Goal: Obtain resource: Obtain resource

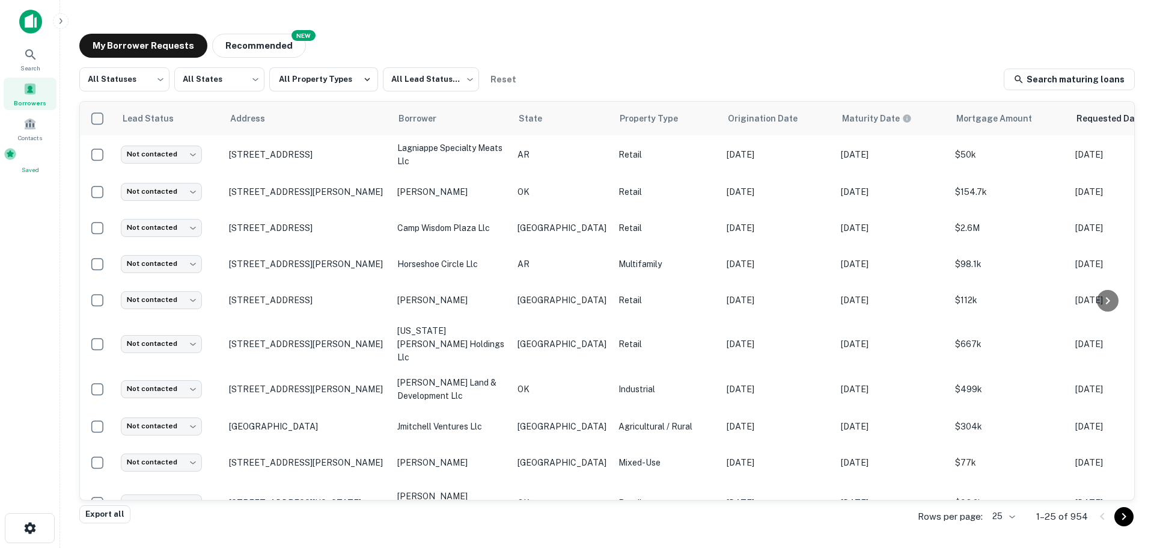
click at [17, 159] on span at bounding box center [10, 153] width 13 height 13
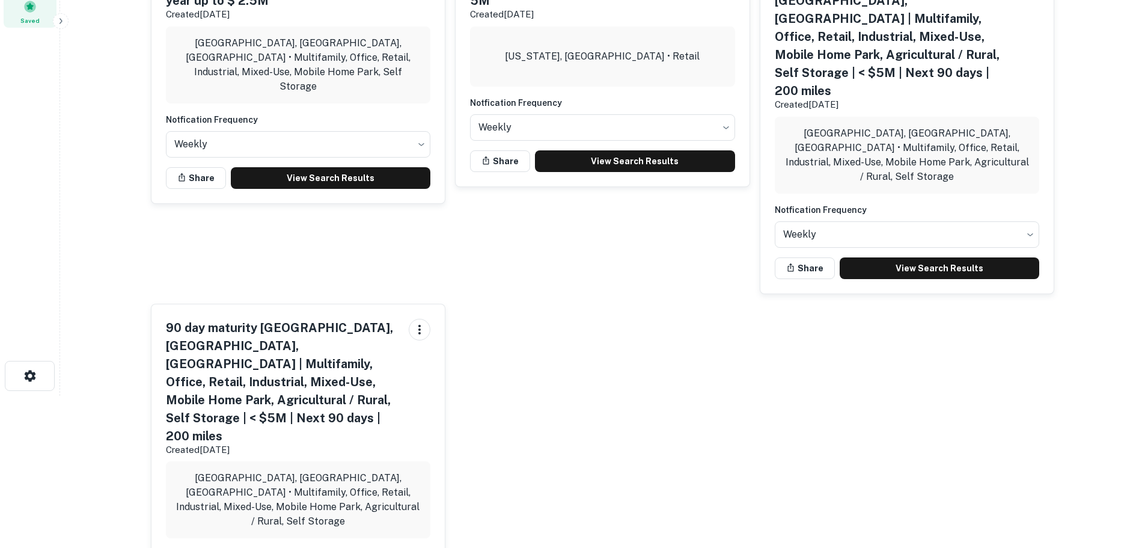
scroll to position [161, 0]
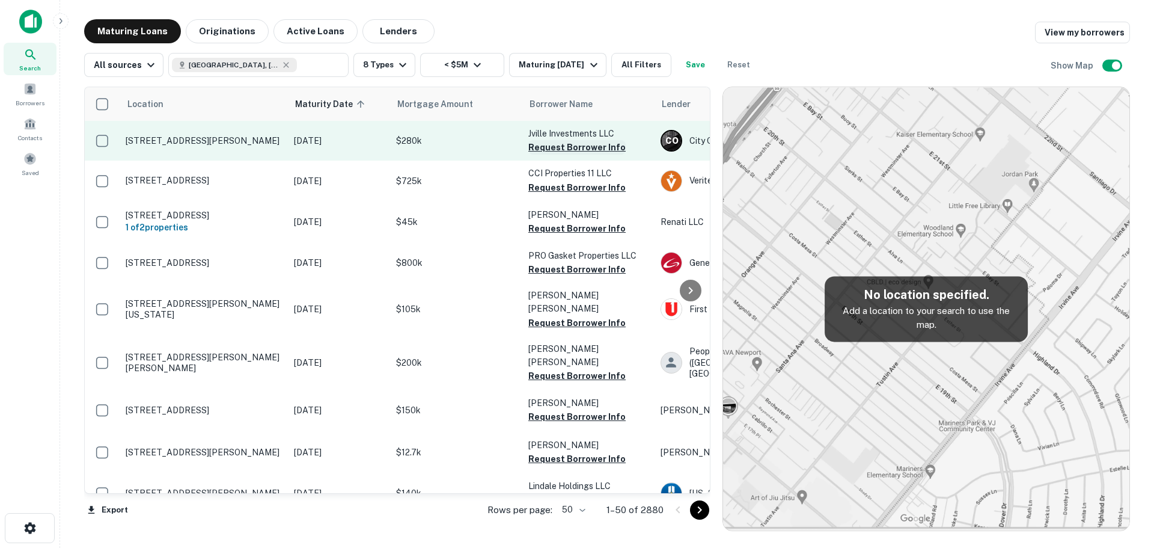
click at [595, 144] on button "Request Borrower Info" at bounding box center [576, 147] width 97 height 14
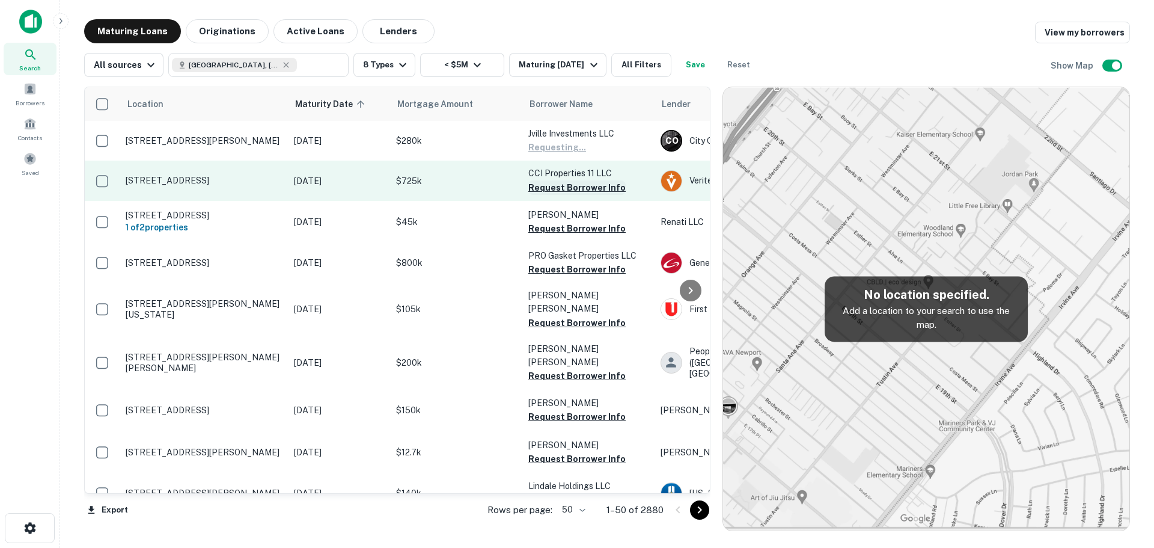
click at [584, 183] on button "Request Borrower Info" at bounding box center [576, 187] width 97 height 14
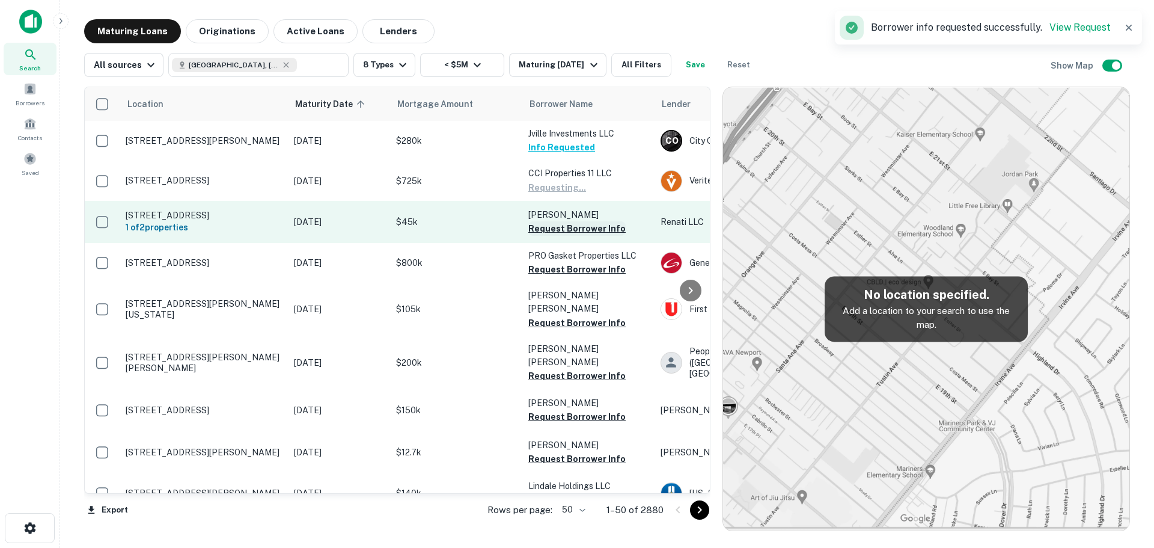
click at [573, 226] on button "Request Borrower Info" at bounding box center [576, 228] width 97 height 14
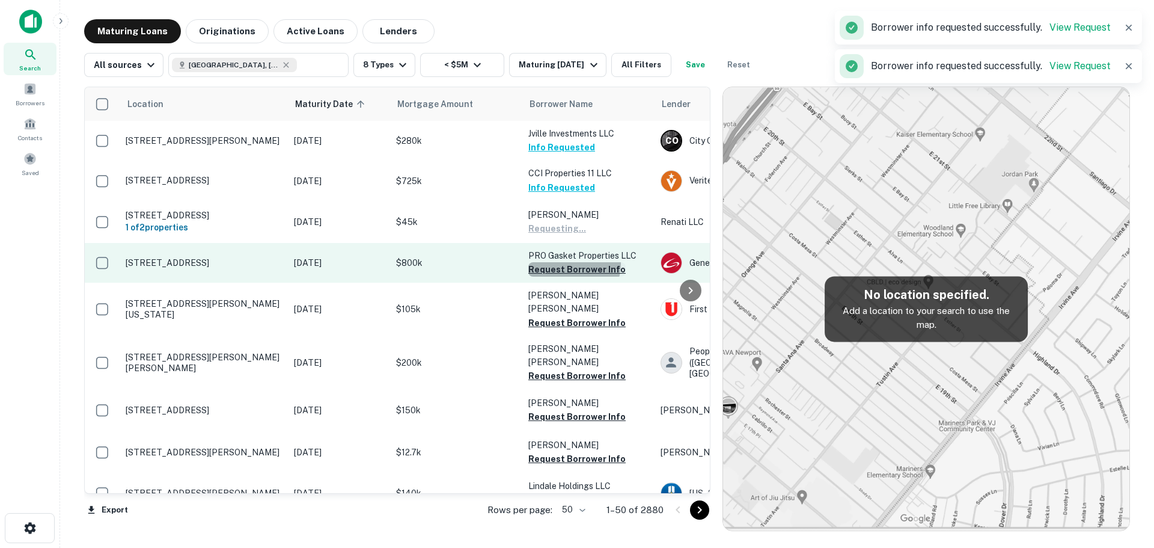
click at [571, 269] on button "Request Borrower Info" at bounding box center [576, 269] width 97 height 14
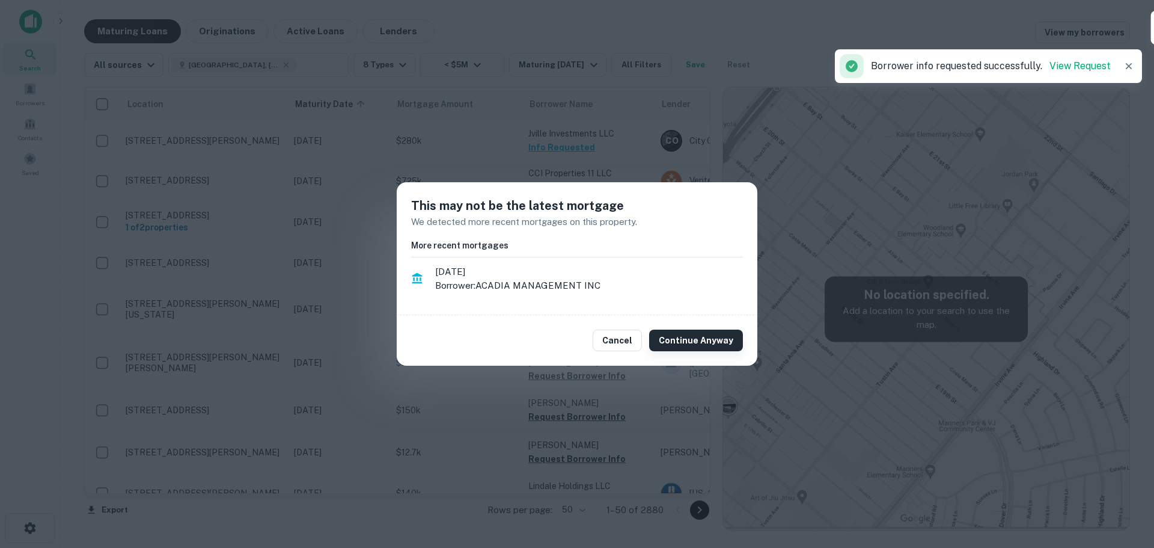
click at [680, 340] on button "Continue Anyway" at bounding box center [696, 340] width 94 height 22
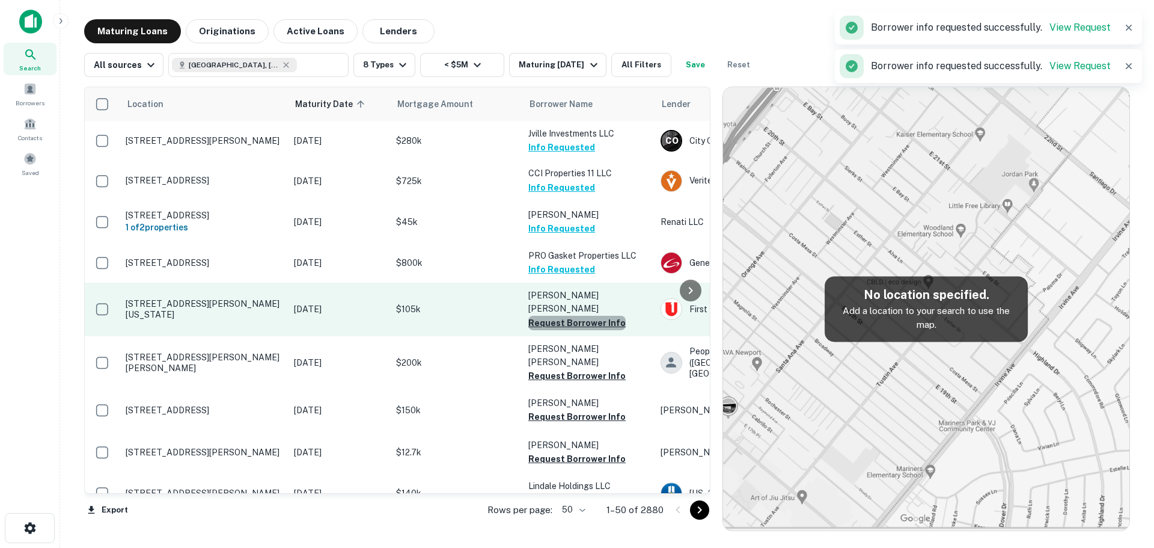
click at [600, 316] on button "Request Borrower Info" at bounding box center [576, 323] width 97 height 14
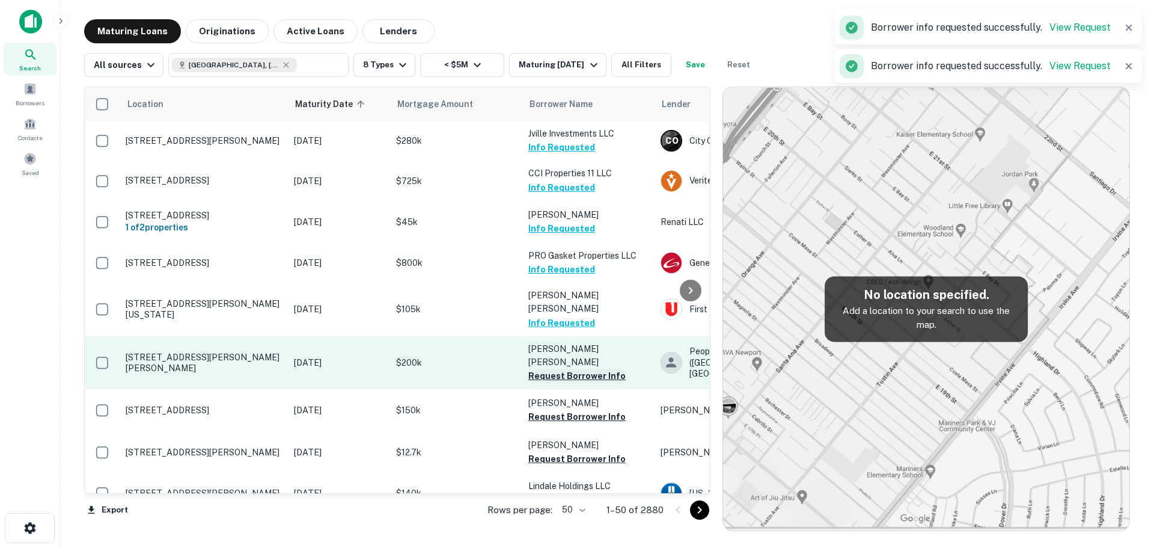
click at [588, 368] on button "Request Borrower Info" at bounding box center [576, 375] width 97 height 14
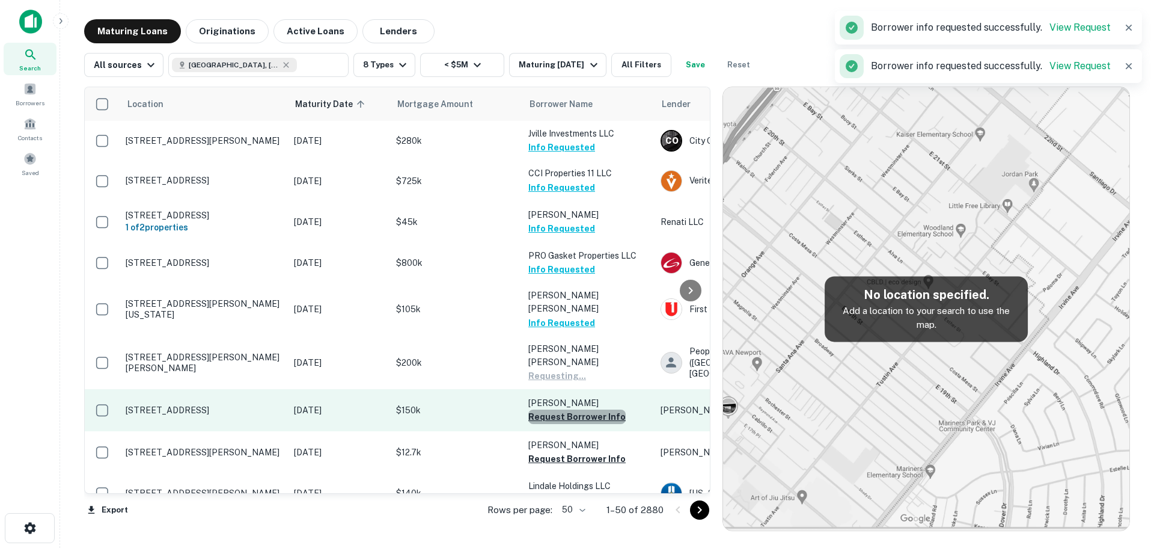
click at [591, 409] on button "Request Borrower Info" at bounding box center [576, 416] width 97 height 14
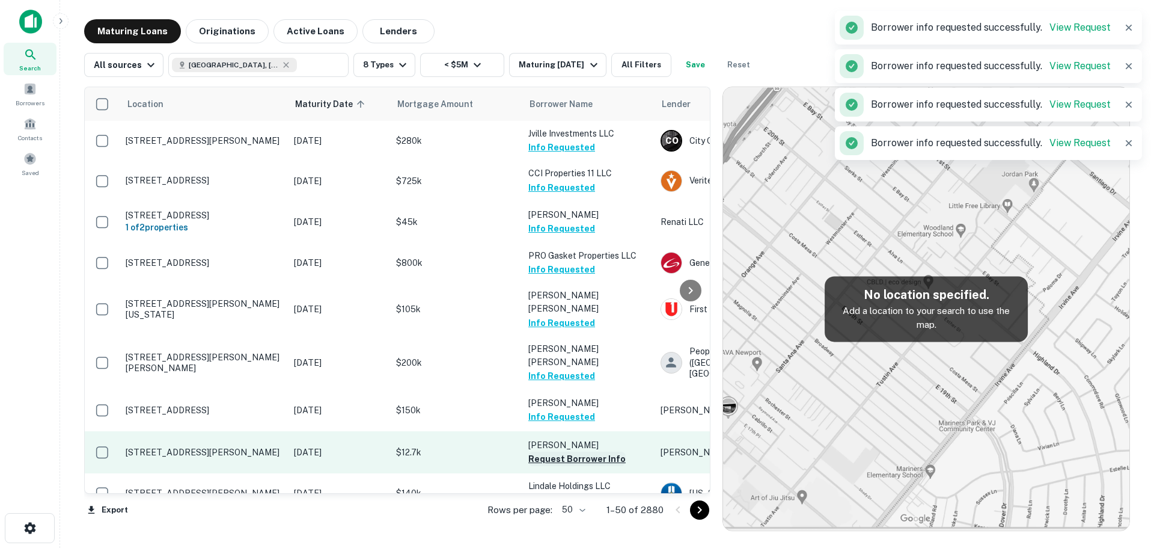
click at [568, 451] on button "Request Borrower Info" at bounding box center [576, 458] width 97 height 14
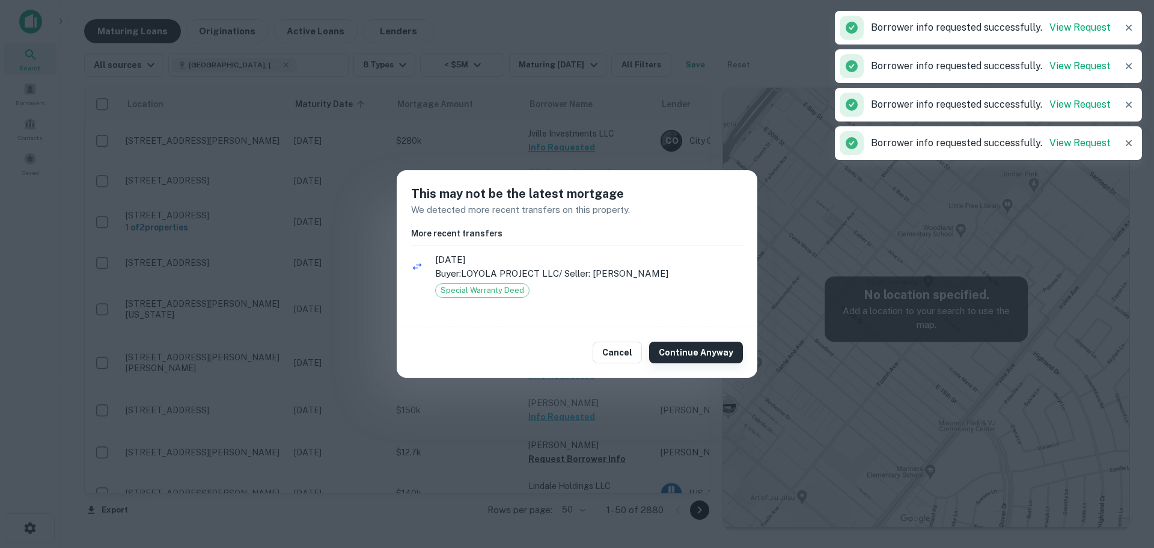
click at [688, 351] on button "Continue Anyway" at bounding box center [696, 352] width 94 height 22
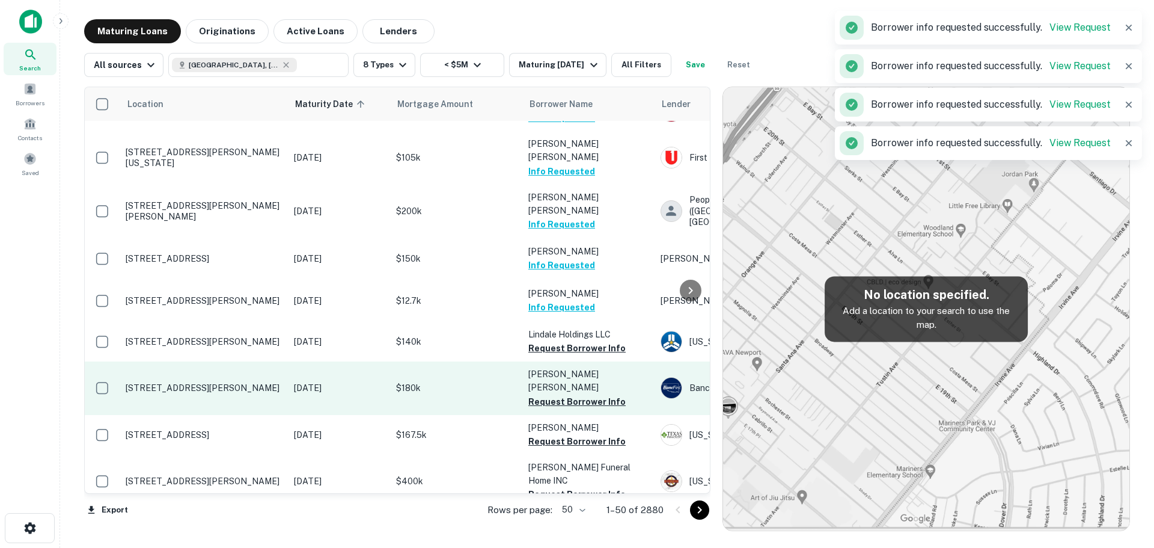
scroll to position [180, 0]
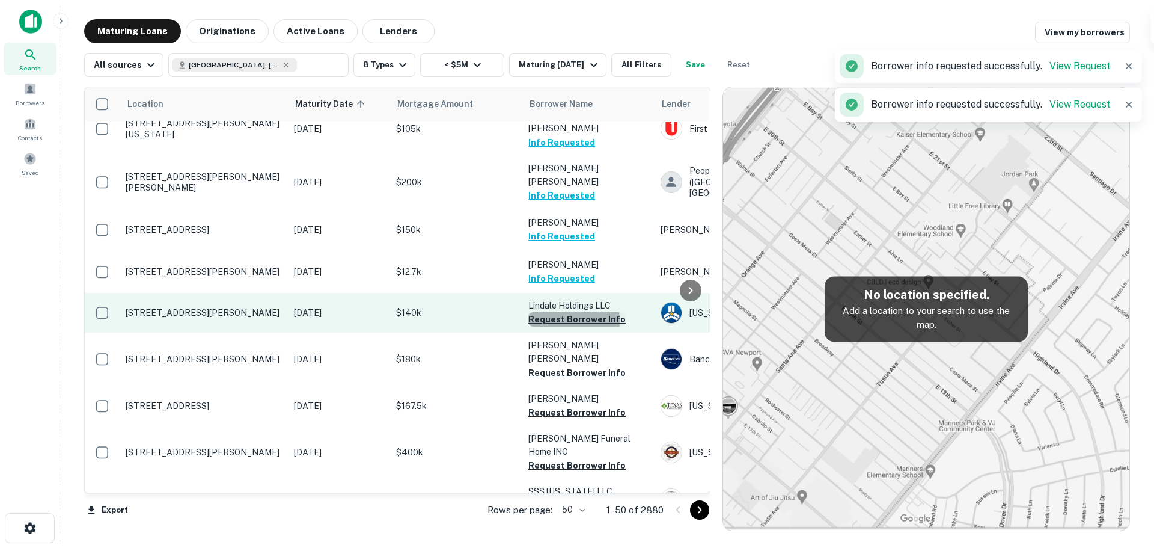
click at [554, 312] on button "Request Borrower Info" at bounding box center [576, 319] width 97 height 14
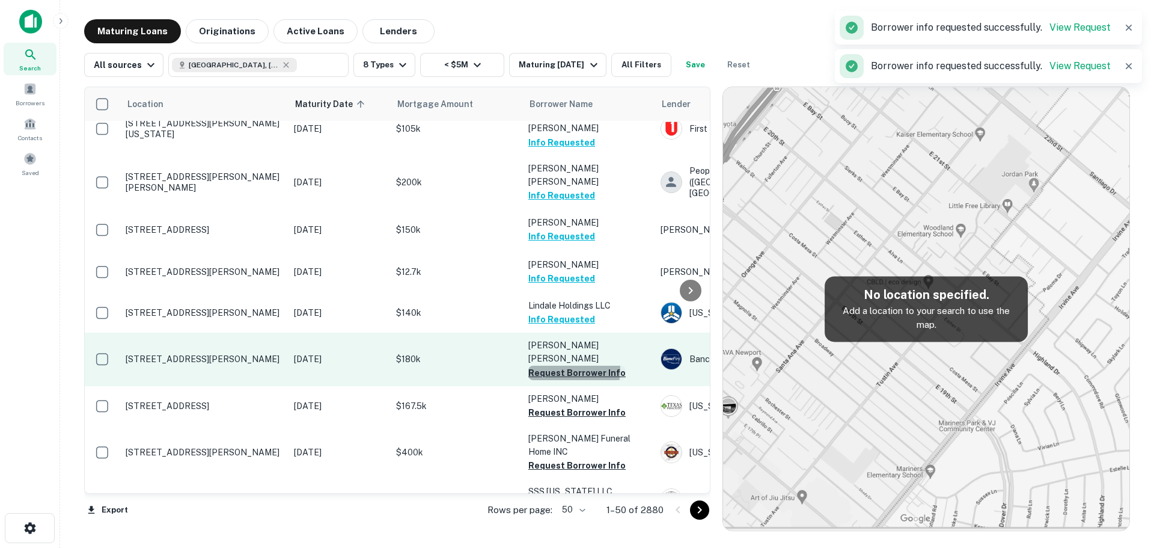
click at [559, 365] on button "Request Borrower Info" at bounding box center [576, 372] width 97 height 14
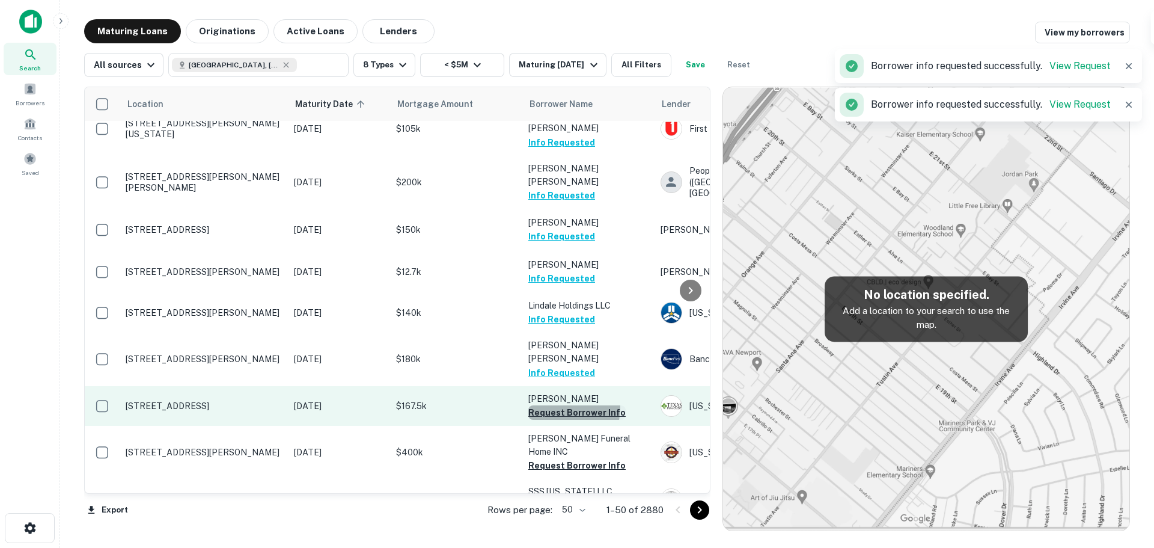
click at [560, 405] on button "Request Borrower Info" at bounding box center [576, 412] width 97 height 14
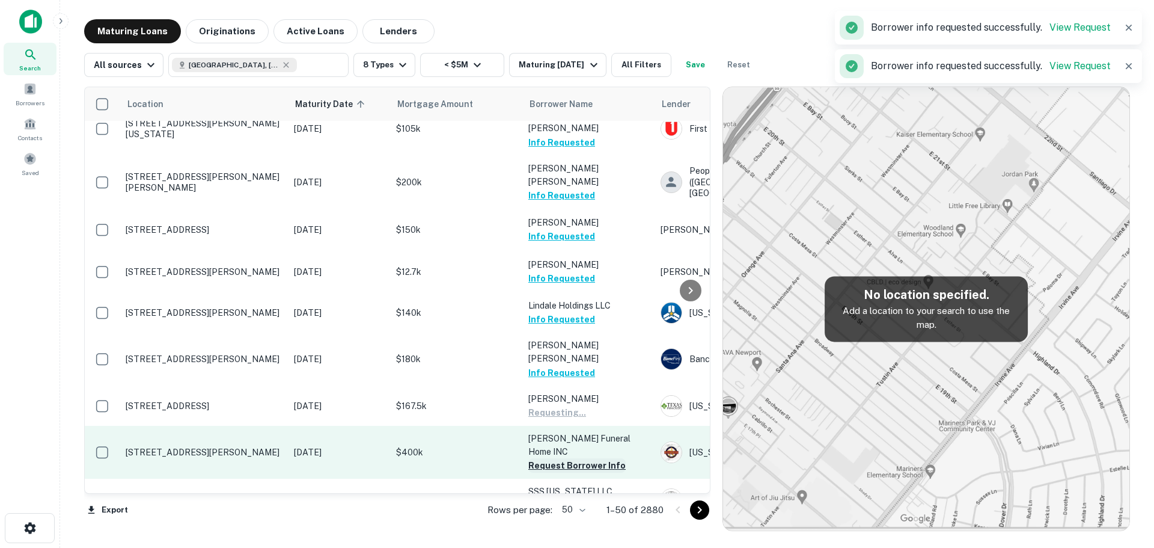
click at [562, 458] on button "Request Borrower Info" at bounding box center [576, 465] width 97 height 14
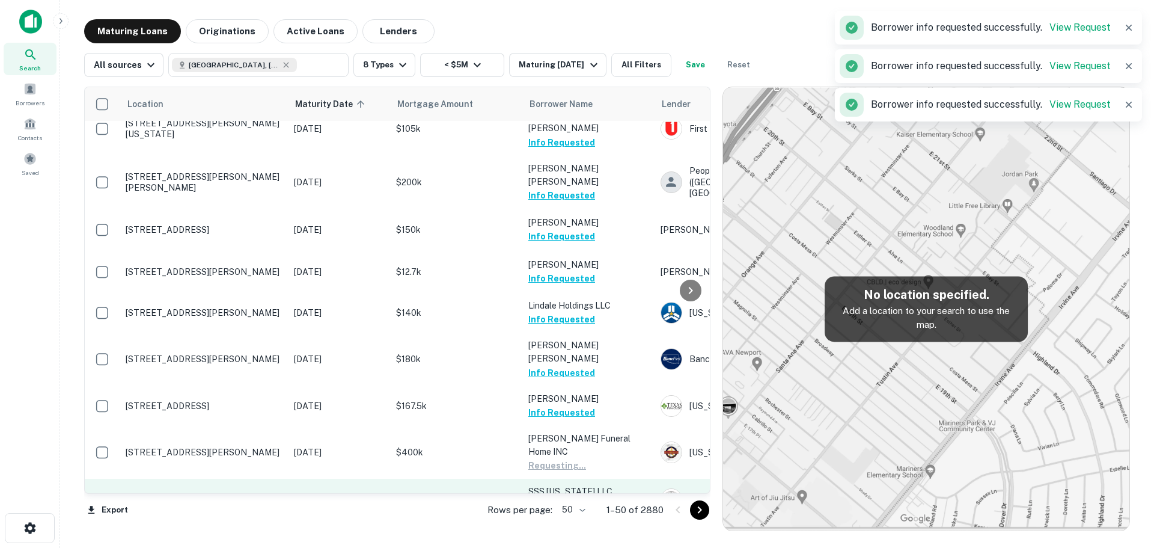
click at [566, 498] on button "Request Borrower Info" at bounding box center [576, 505] width 97 height 14
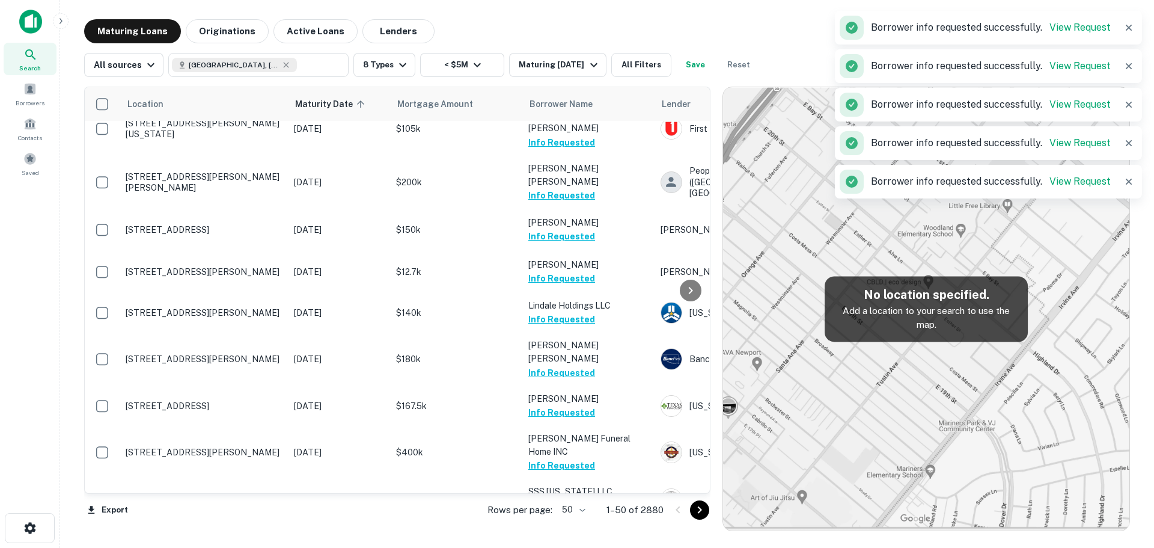
scroll to position [421, 0]
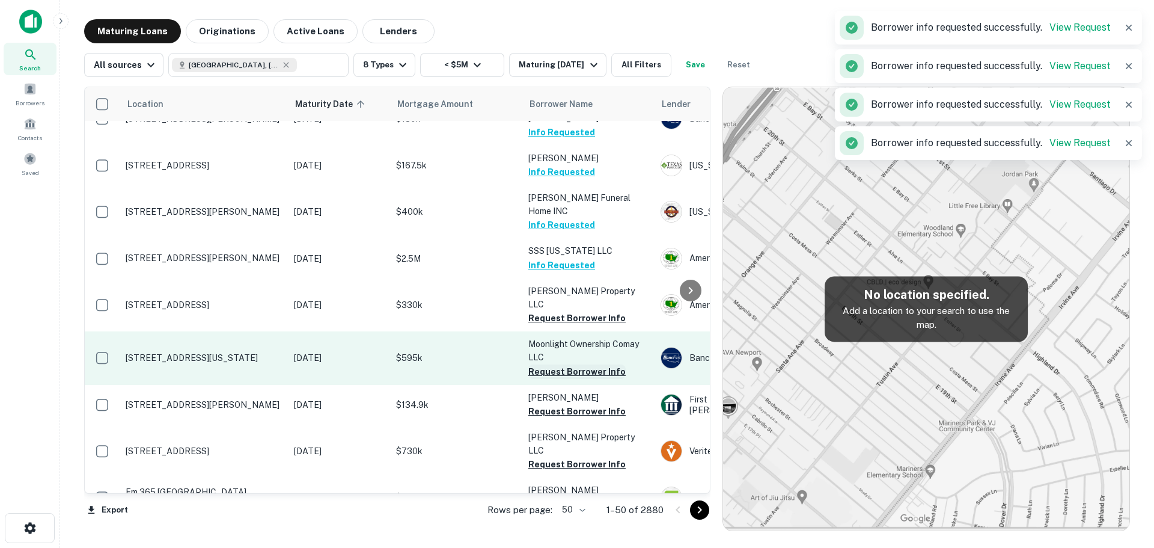
click at [573, 364] on button "Request Borrower Info" at bounding box center [576, 371] width 97 height 14
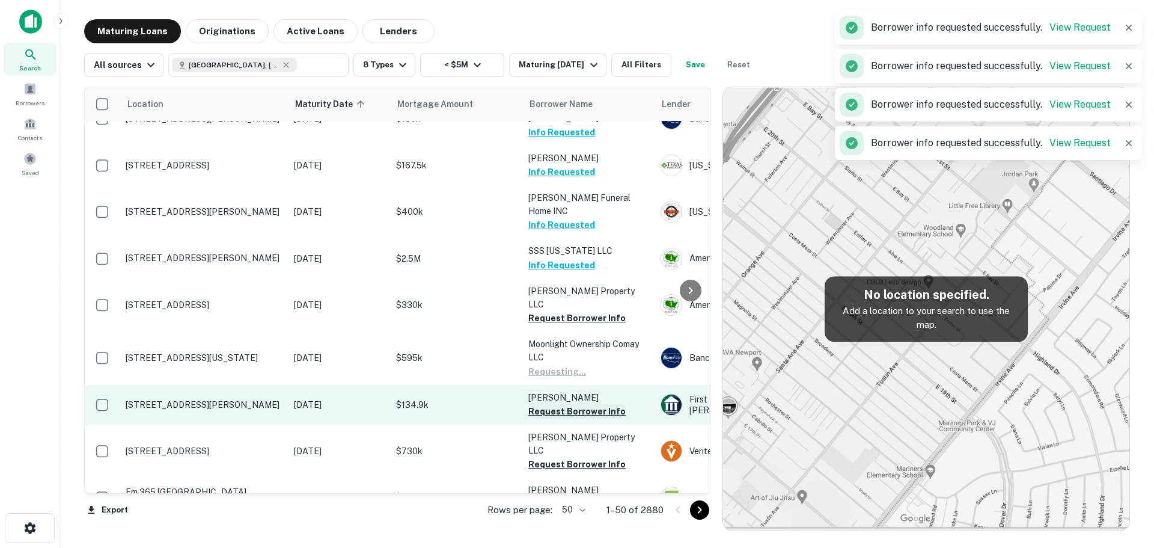
click at [566, 404] on button "Request Borrower Info" at bounding box center [576, 411] width 97 height 14
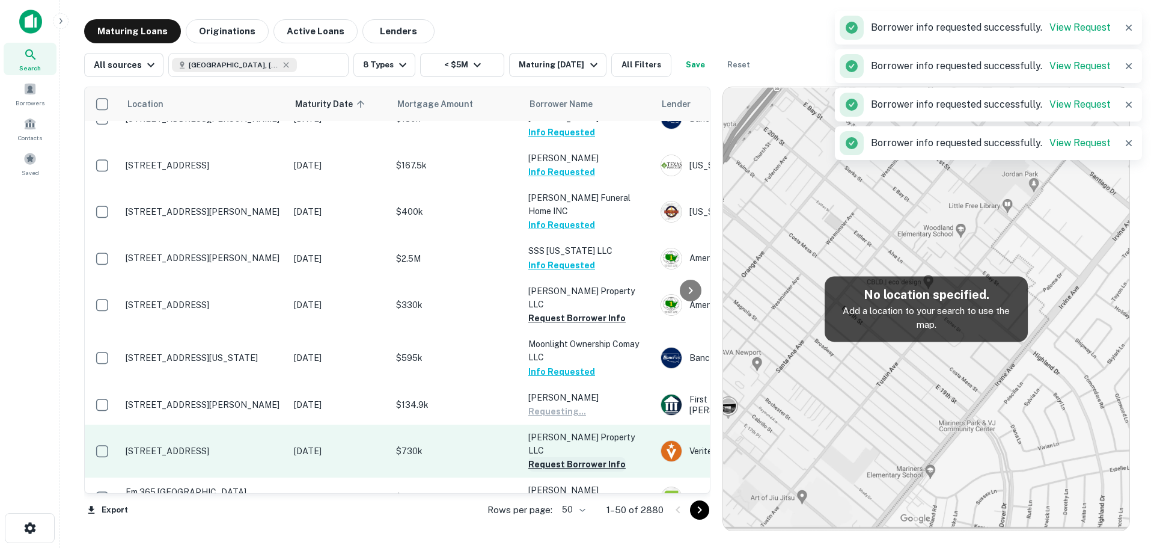
click at [569, 457] on button "Request Borrower Info" at bounding box center [576, 464] width 97 height 14
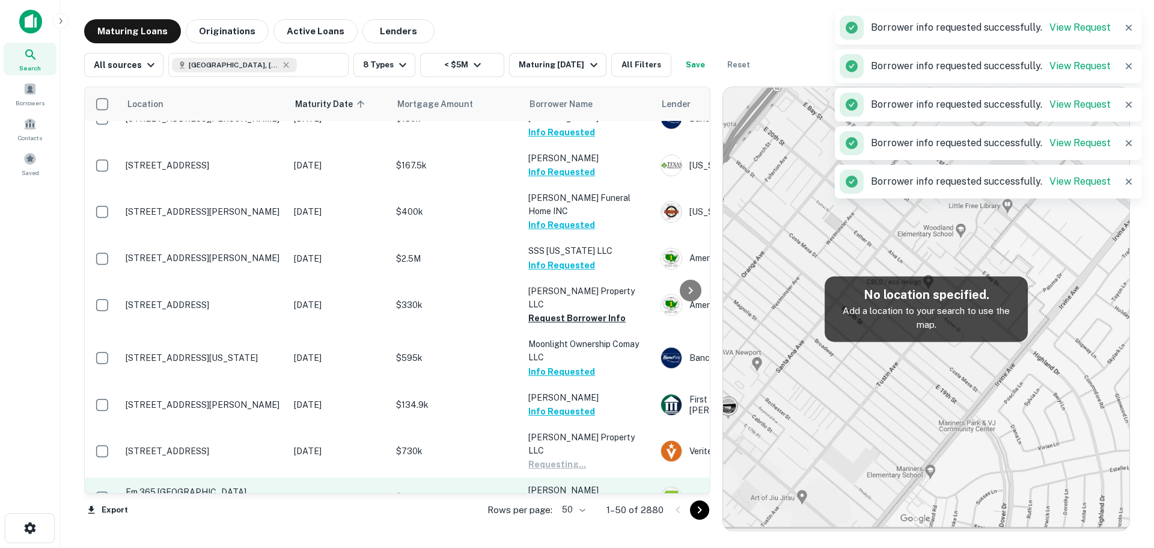
click at [565, 497] on button "Request Borrower Info" at bounding box center [576, 504] width 97 height 14
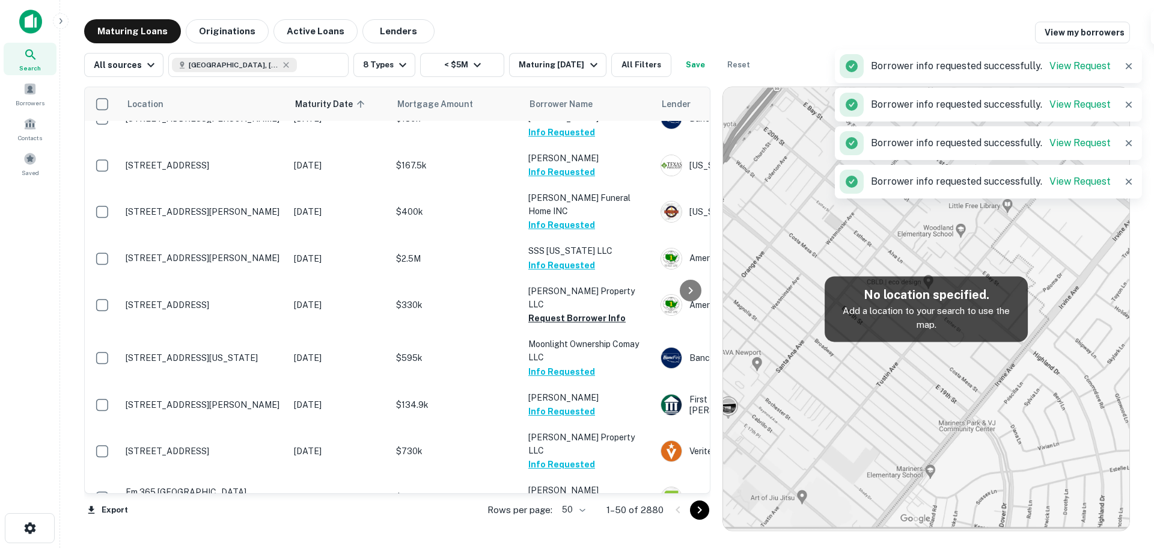
click at [557, 537] on button "Request Borrower Info" at bounding box center [576, 544] width 97 height 14
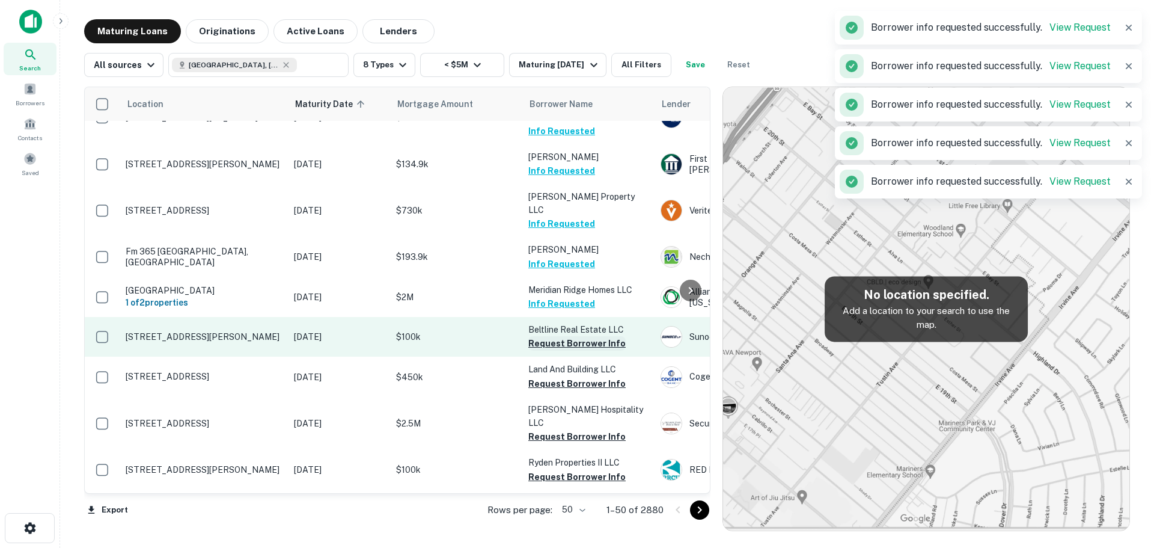
click at [576, 336] on button "Request Borrower Info" at bounding box center [576, 343] width 97 height 14
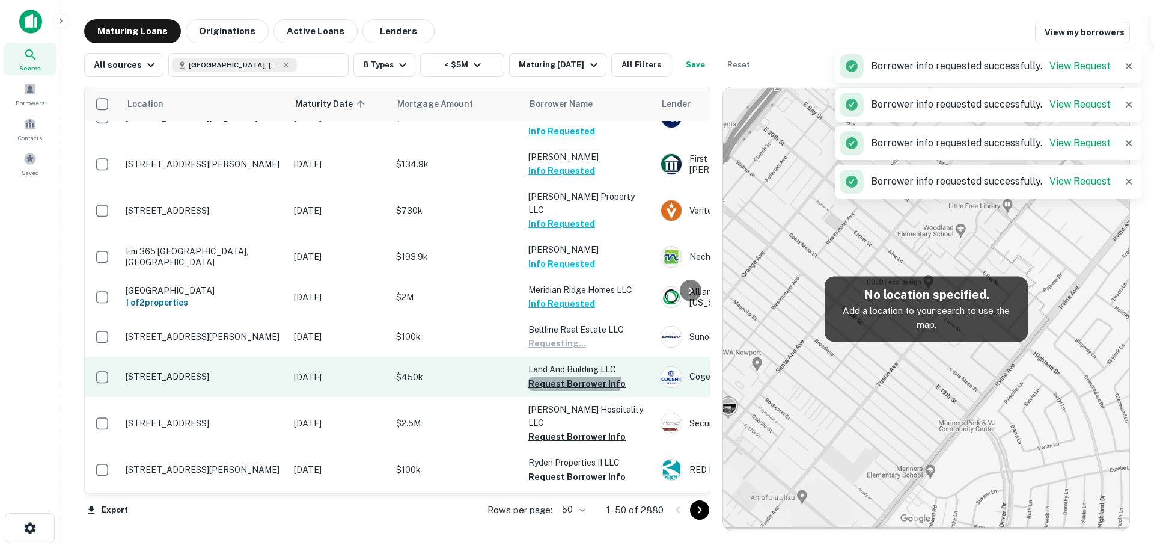
click at [561, 376] on button "Request Borrower Info" at bounding box center [576, 383] width 97 height 14
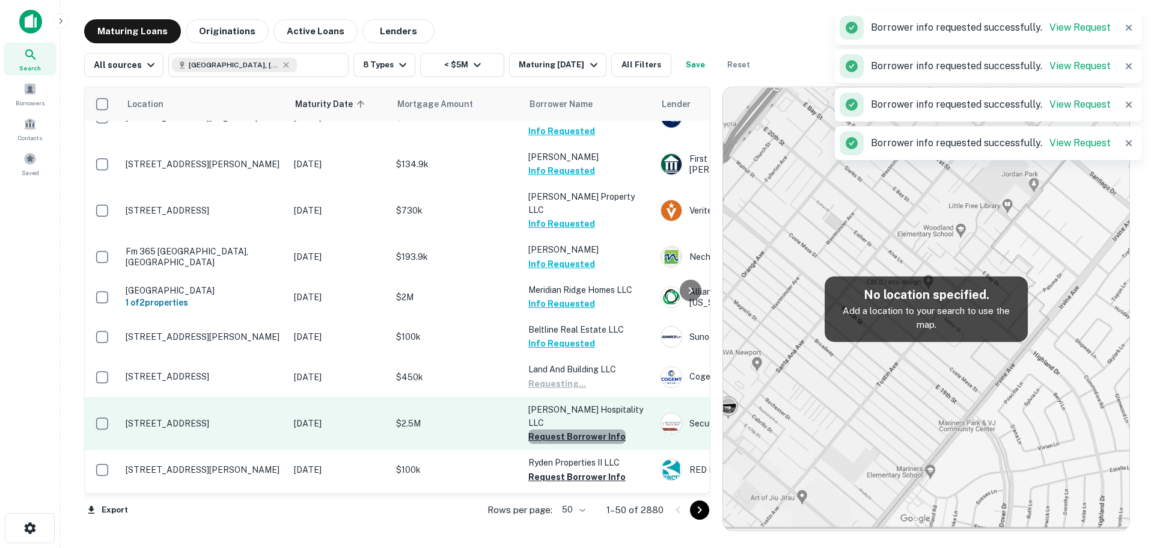
click at [576, 429] on button "Request Borrower Info" at bounding box center [576, 436] width 97 height 14
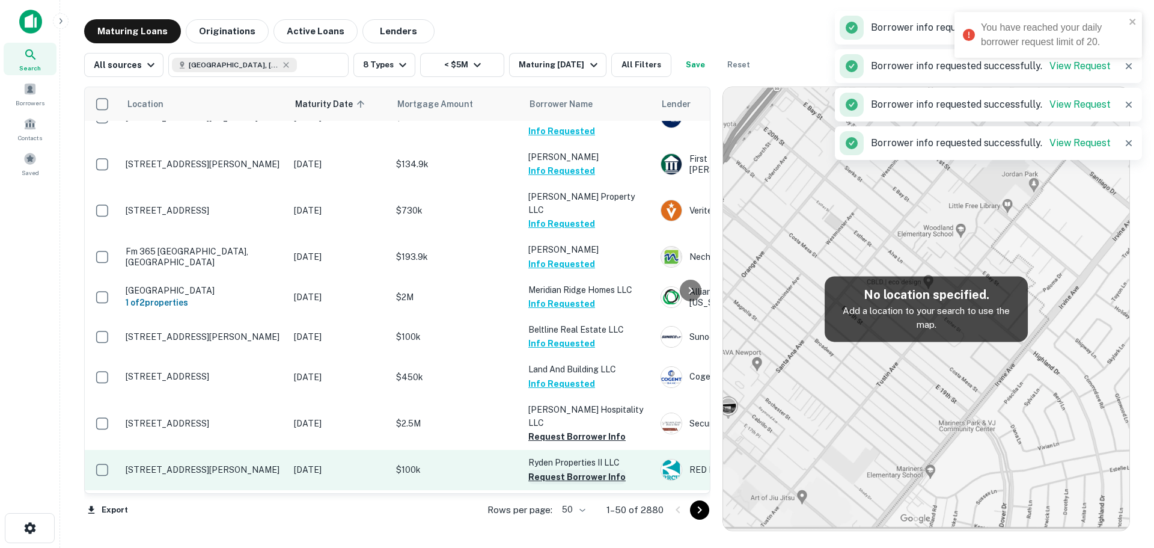
click at [568, 469] on button "Request Borrower Info" at bounding box center [576, 476] width 97 height 14
